Goal: Use online tool/utility: Utilize a website feature to perform a specific function

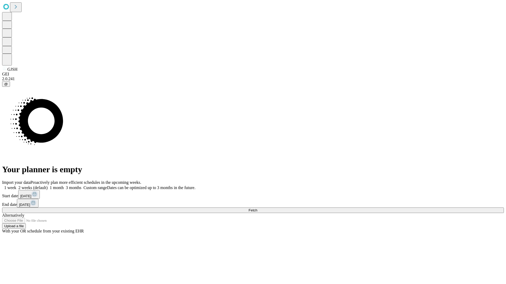
click at [257, 209] on span "Fetch" at bounding box center [252, 211] width 9 height 4
